Goal: Information Seeking & Learning: Learn about a topic

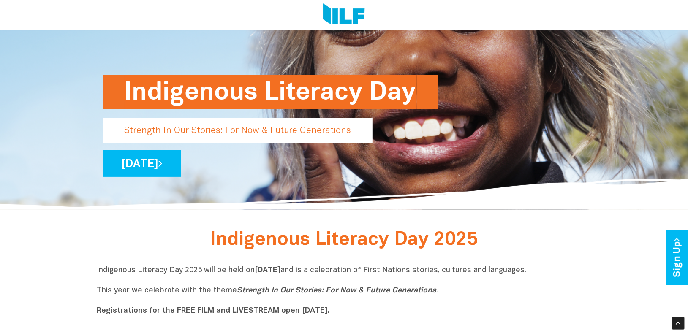
scroll to position [94, 0]
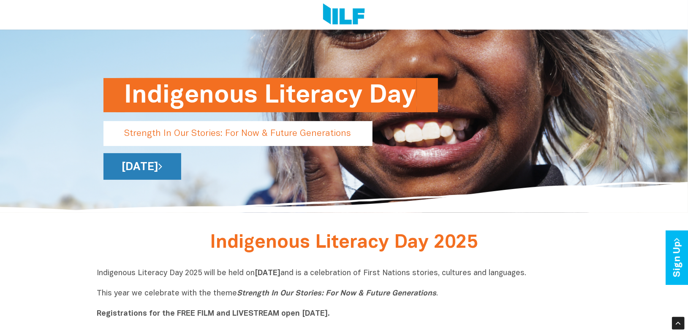
click at [181, 170] on link "[DATE]" at bounding box center [142, 166] width 78 height 27
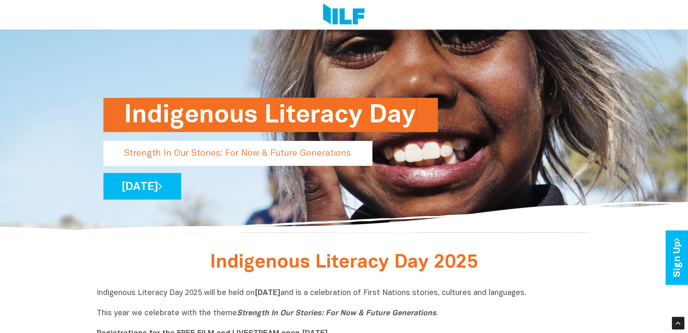
scroll to position [70, 0]
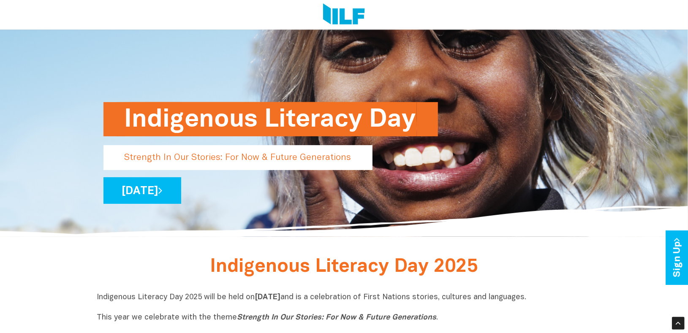
click at [247, 119] on h1 "Indigenous Literacy Day" at bounding box center [271, 119] width 292 height 34
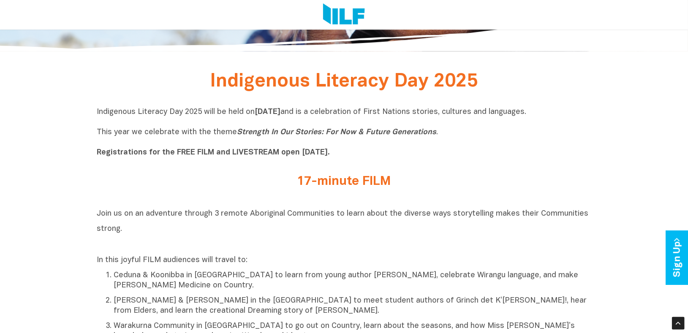
scroll to position [281, 0]
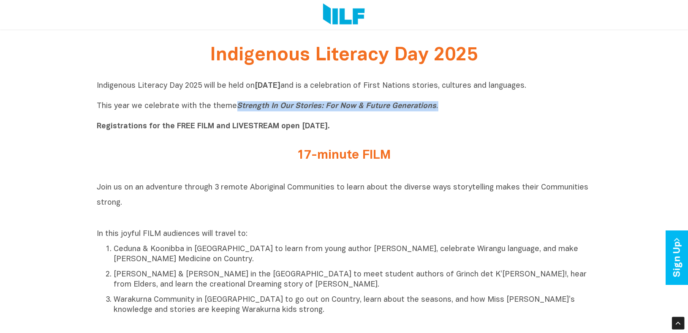
drag, startPoint x: 431, startPoint y: 106, endPoint x: 234, endPoint y: 107, distance: 197.1
click at [234, 107] on p "Indigenous Literacy Day 2025 will be held on Wednesday 3 September and is a cel…" at bounding box center [344, 106] width 494 height 51
copy p "Strength In Our Stories: For Now & Future Generations ."
